Goal: Find specific page/section: Find specific page/section

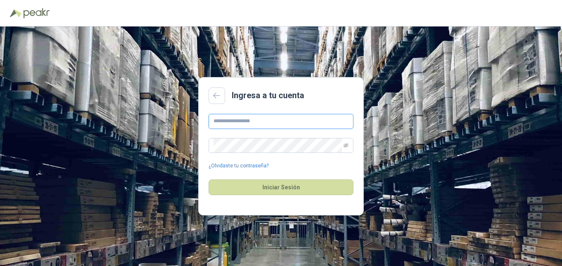
click at [261, 121] on input "text" at bounding box center [281, 121] width 145 height 15
type input "**********"
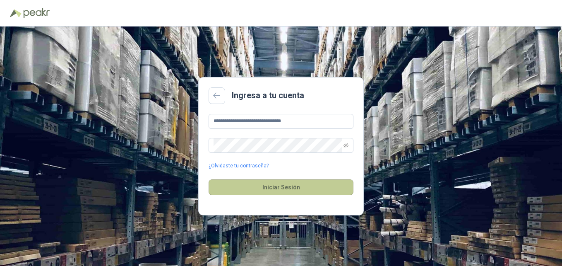
click at [290, 189] on button "Iniciar Sesión" at bounding box center [281, 187] width 145 height 16
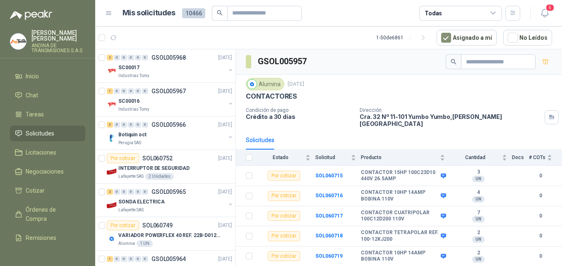
drag, startPoint x: 360, startPoint y: 72, endPoint x: 346, endPoint y: 126, distance: 55.3
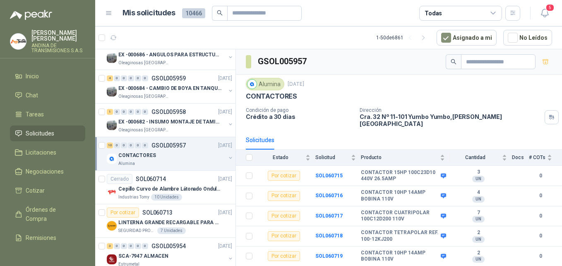
scroll to position [456, 0]
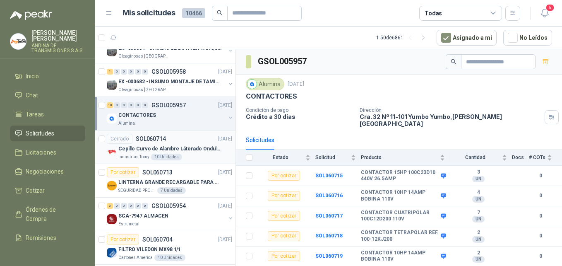
click at [188, 147] on p "Cepillo Curvo de Alambre Látonado Ondulado con Mango Truper" at bounding box center [169, 149] width 103 height 8
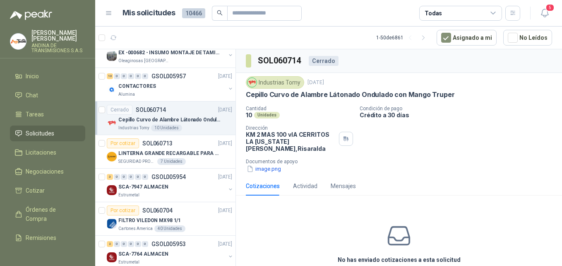
scroll to position [497, 0]
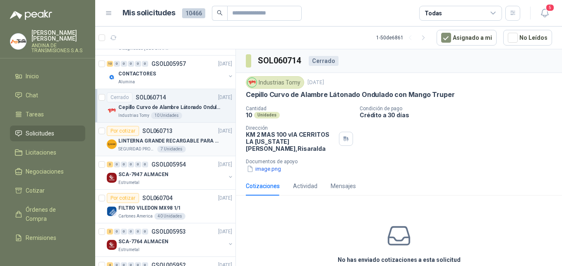
click at [190, 148] on div "SEGURIDAD PROVISER LTDA 7 Unidades" at bounding box center [175, 149] width 114 height 7
click at [191, 176] on div "SCA-7947 ALMACEN" at bounding box center [171, 174] width 107 height 10
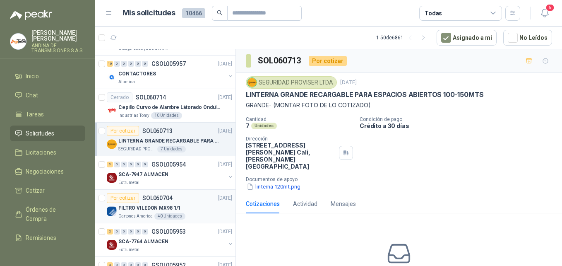
click at [193, 196] on div "Por cotizar SOL060704 [DATE]" at bounding box center [170, 198] width 126 height 10
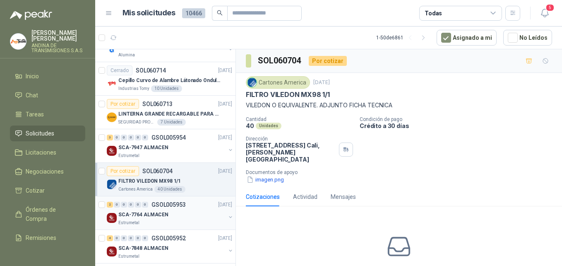
scroll to position [538, 0]
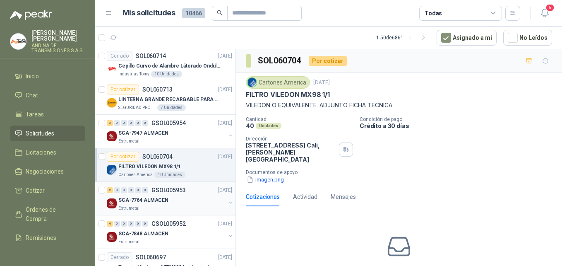
click at [188, 194] on div "2 0 0 0 0 0 GSOL005953 [DATE]" at bounding box center [170, 190] width 127 height 10
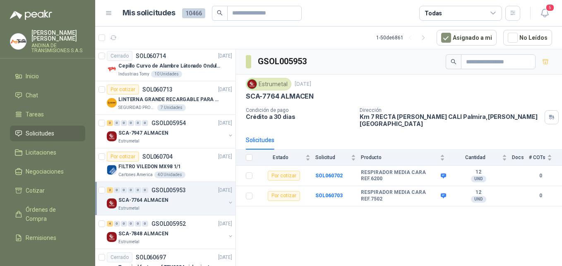
scroll to position [580, 0]
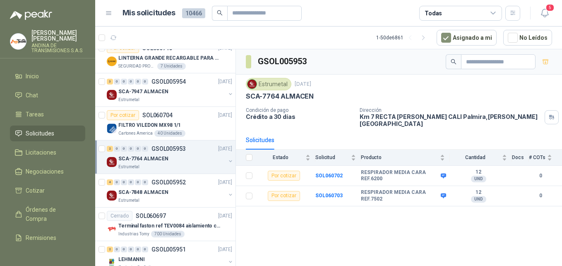
click at [420, 130] on div "Solicitudes" at bounding box center [399, 139] width 307 height 19
